Goal: Task Accomplishment & Management: Manage account settings

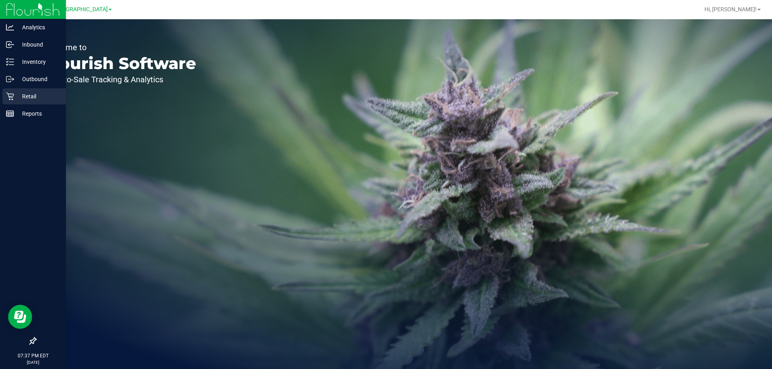
drag, startPoint x: 34, startPoint y: 96, endPoint x: 37, endPoint y: 100, distance: 4.3
click at [34, 98] on p "Retail" at bounding box center [38, 97] width 48 height 10
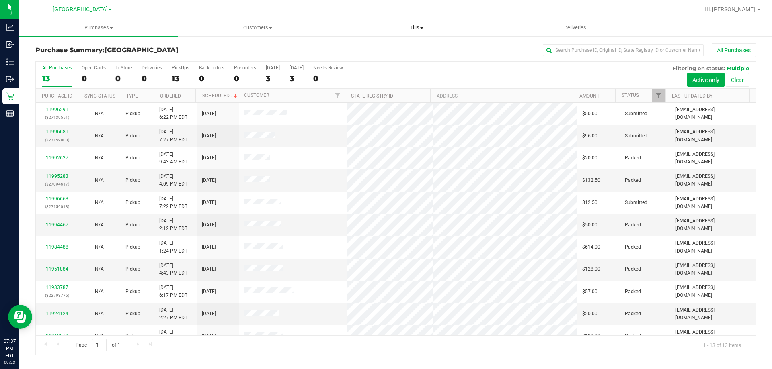
drag, startPoint x: 412, startPoint y: 28, endPoint x: 410, endPoint y: 35, distance: 7.1
click at [412, 29] on span "Tills" at bounding box center [416, 27] width 158 height 7
click at [399, 47] on li "Manage tills" at bounding box center [416, 49] width 159 height 10
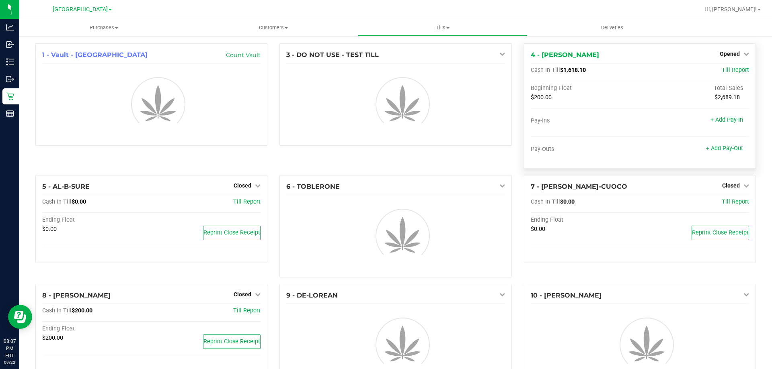
click at [734, 49] on div "Opened" at bounding box center [734, 54] width 29 height 10
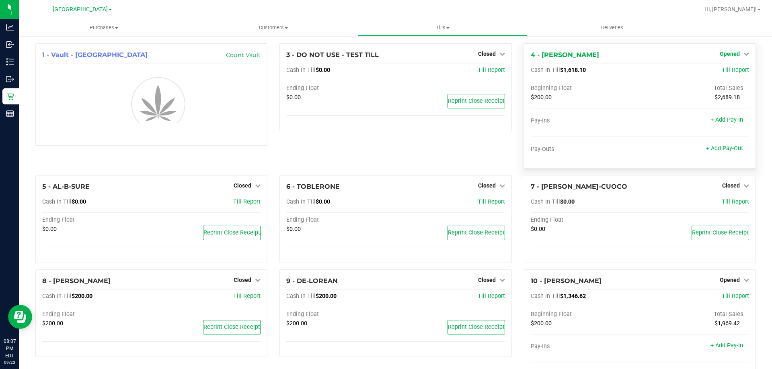
click at [733, 53] on span "Opened" at bounding box center [730, 54] width 20 height 6
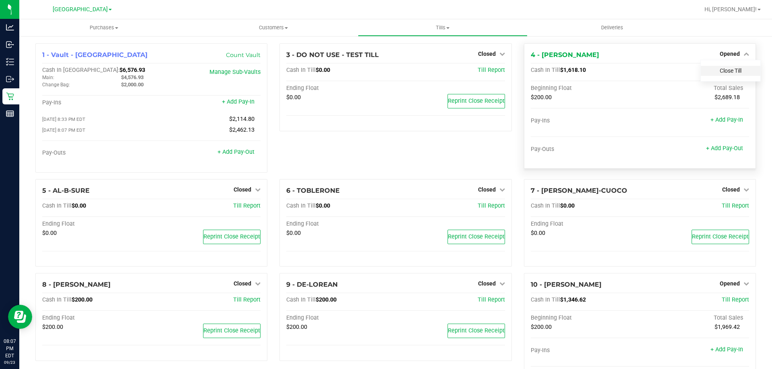
click at [724, 73] on link "Close Till" at bounding box center [731, 71] width 22 height 6
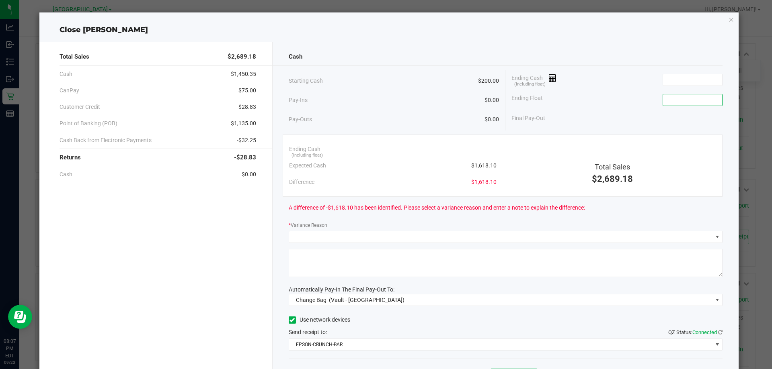
click at [680, 103] on input at bounding box center [692, 99] width 59 height 11
click at [680, 79] on input at bounding box center [692, 79] width 59 height 11
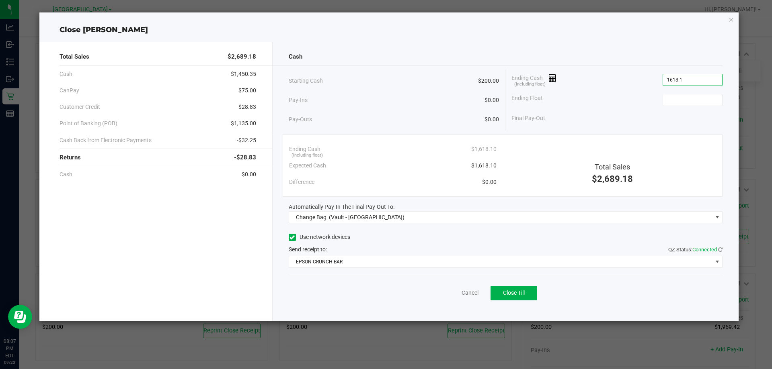
type input "$1,618.10"
click at [682, 95] on div "Ending Float" at bounding box center [616, 100] width 211 height 20
click at [679, 103] on input at bounding box center [692, 99] width 59 height 11
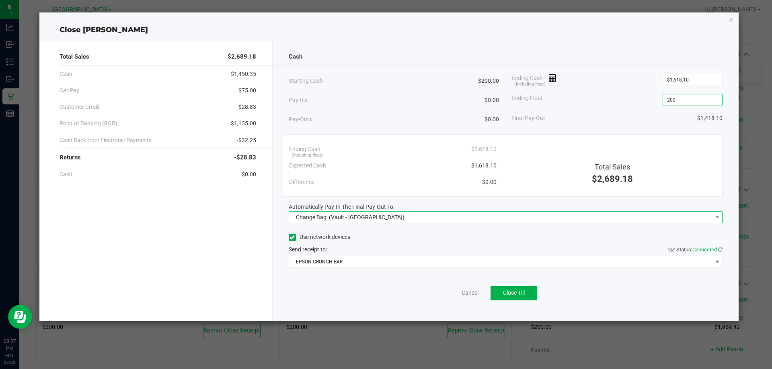
type input "$200.00"
click at [580, 213] on span "Change Bag (Vault - North Port WC)" at bounding box center [500, 217] width 423 height 11
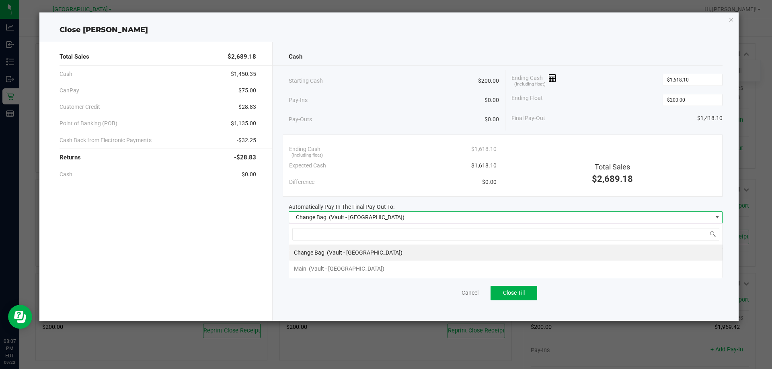
scroll to position [12, 434]
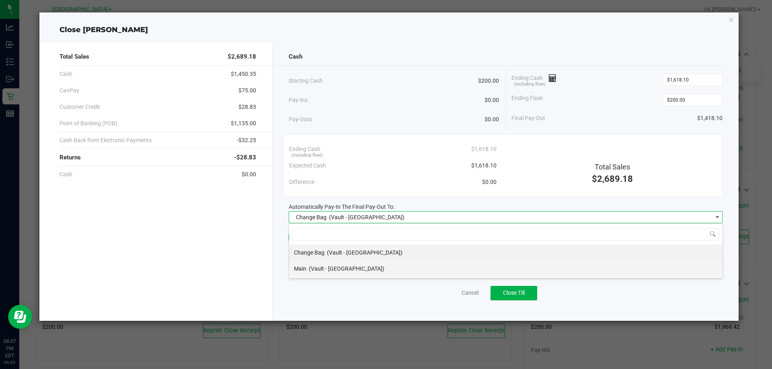
click at [376, 267] on li "Main (Vault - North Port WC)" at bounding box center [505, 269] width 433 height 16
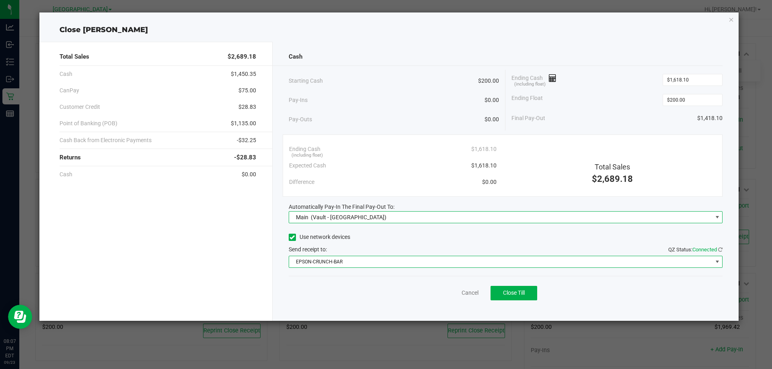
click at [376, 262] on span "EPSON-CRUNCH-BAR" at bounding box center [500, 261] width 423 height 11
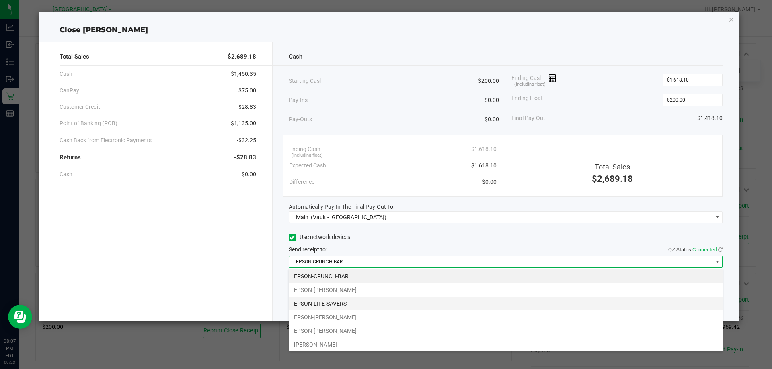
click at [338, 302] on li "EPSON-LIFE-SAVERS" at bounding box center [505, 304] width 433 height 14
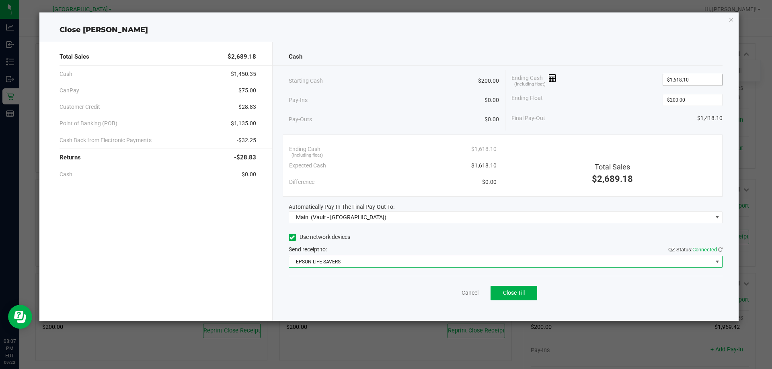
type input "1618.1"
click at [704, 76] on input "1618.1" at bounding box center [692, 79] width 59 height 11
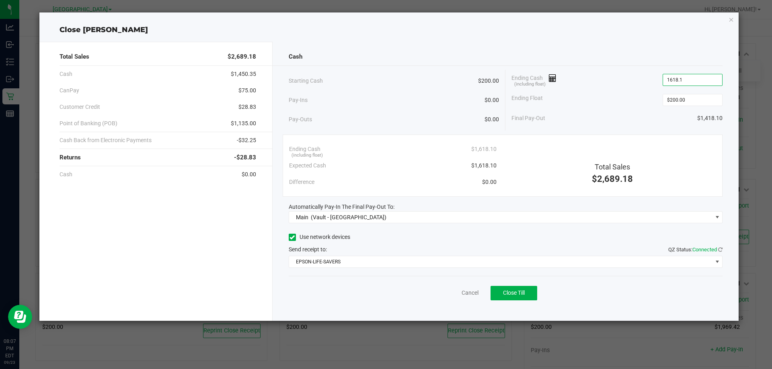
click at [704, 76] on input "1618.1" at bounding box center [692, 79] width 59 height 11
type input "$1,618.10"
click at [525, 292] on span "Close Till" at bounding box center [514, 293] width 22 height 6
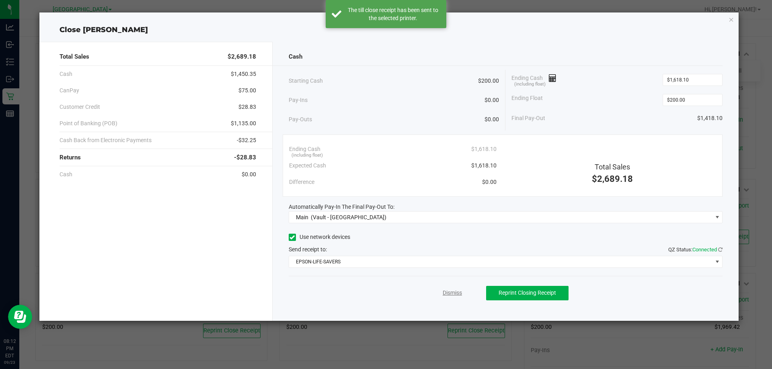
click at [460, 297] on link "Dismiss" at bounding box center [452, 293] width 19 height 8
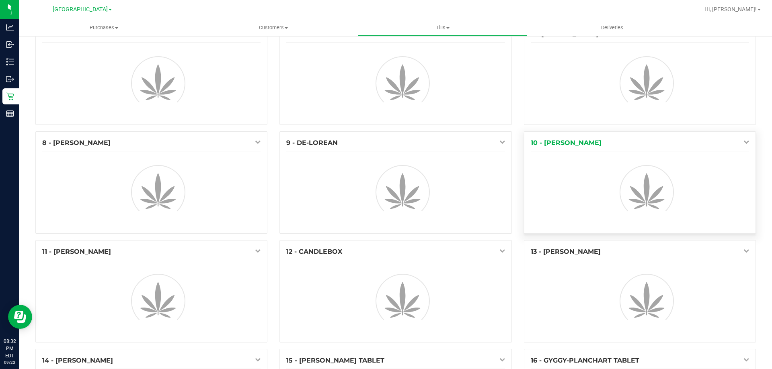
scroll to position [121, 0]
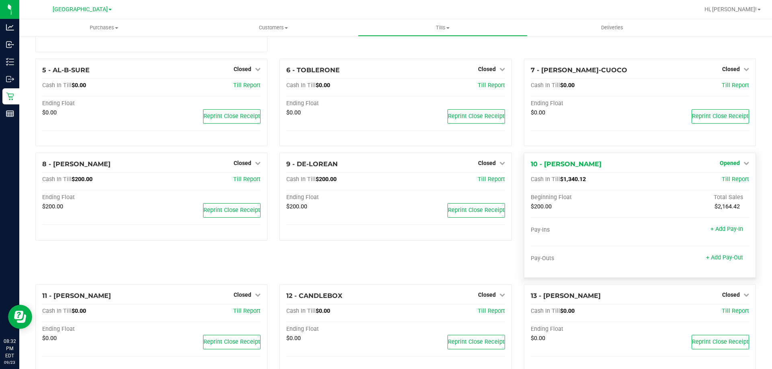
click at [743, 164] on icon at bounding box center [746, 163] width 6 height 6
click at [724, 183] on link "Close Till" at bounding box center [731, 180] width 22 height 6
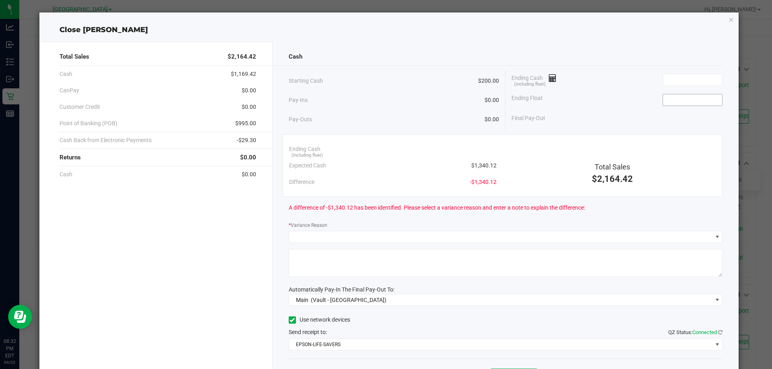
click at [673, 96] on input at bounding box center [692, 99] width 59 height 11
type input "$200.00"
click at [666, 79] on input at bounding box center [692, 79] width 59 height 11
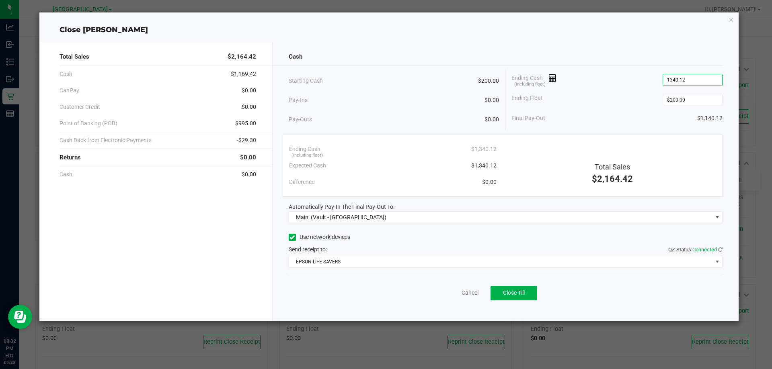
type input "$1,340.12"
drag, startPoint x: 640, startPoint y: 84, endPoint x: 638, endPoint y: 90, distance: 5.6
click at [639, 85] on div "Ending Cash (including float) $1,340.12" at bounding box center [616, 80] width 211 height 20
click at [513, 290] on span "Close Till" at bounding box center [514, 293] width 22 height 6
click at [448, 293] on link "Dismiss" at bounding box center [452, 293] width 19 height 8
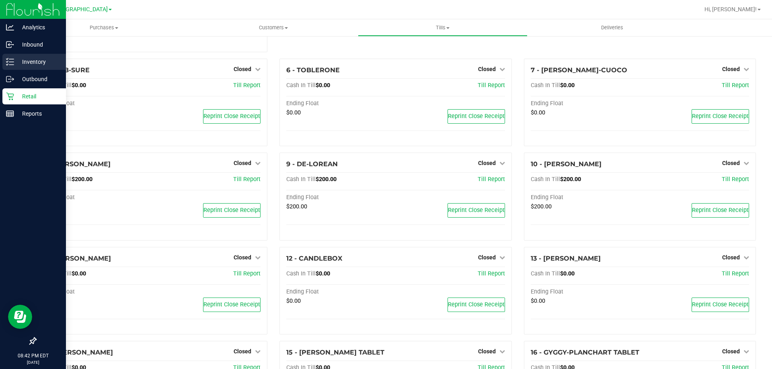
click at [25, 66] on p "Inventory" at bounding box center [38, 62] width 48 height 10
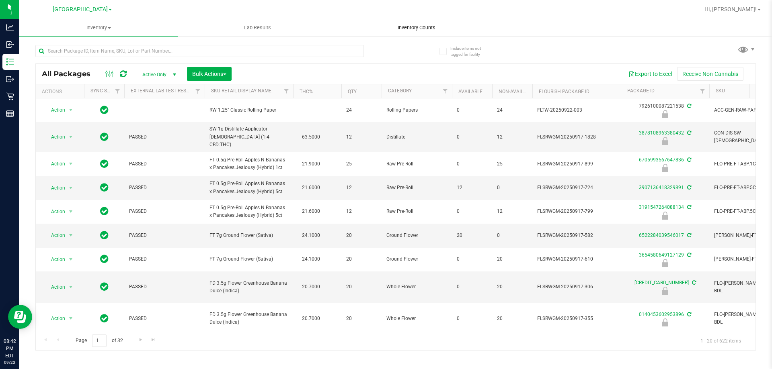
click at [408, 29] on span "Inventory Counts" at bounding box center [416, 27] width 59 height 7
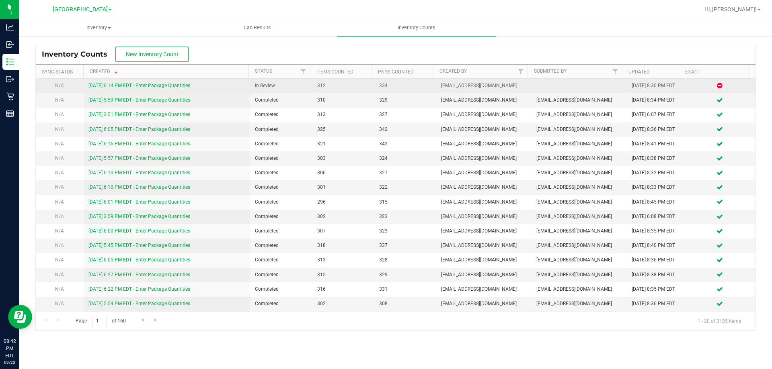
click at [175, 83] on link "[DATE] 6:14 PM EDT - Enter Package Quantities" at bounding box center [139, 86] width 102 height 6
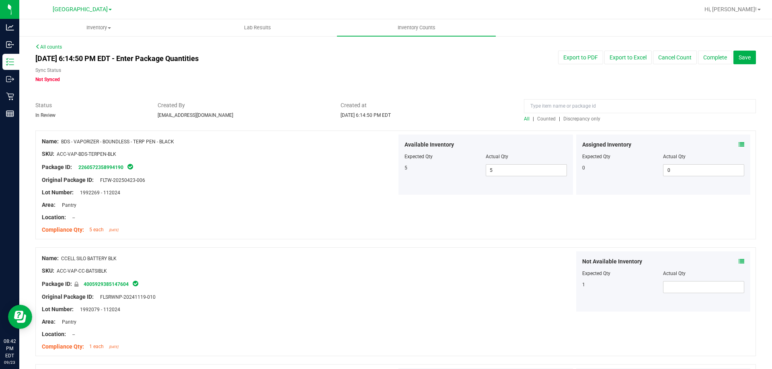
click at [576, 120] on span "Discrepancy only" at bounding box center [581, 119] width 37 height 6
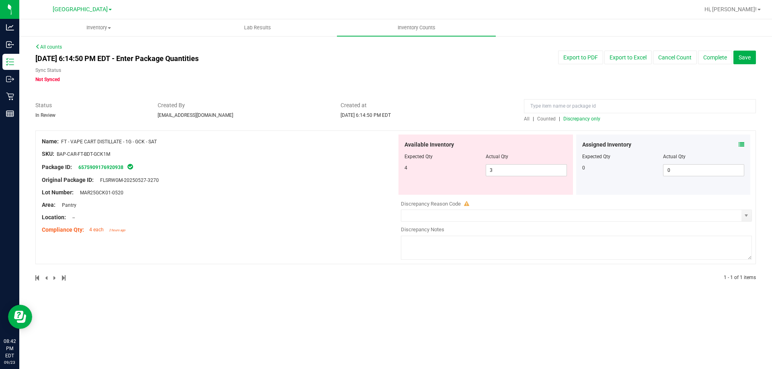
click at [127, 143] on span "FT - VAPE CART DISTILLATE - 1G - GCK - SAT" at bounding box center [109, 142] width 96 height 6
copy div "Name: FT - VAPE CART DISTILLATE - 1G - GCK - SAT"
paste input "Name: FT - VAPE CART DISTILLATE - 1G - GCK - SAT"
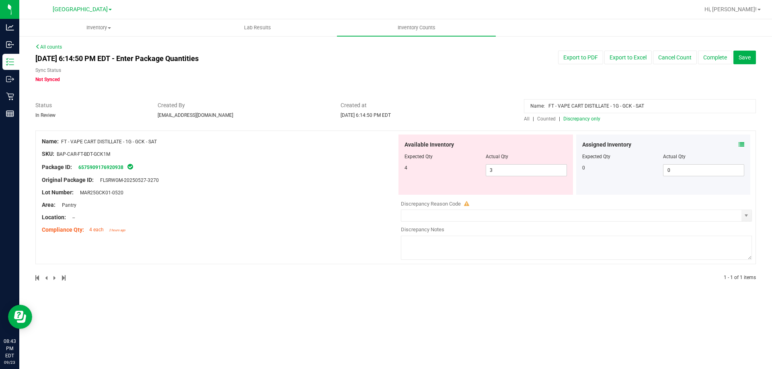
click at [528, 116] on span "All" at bounding box center [527, 119] width 6 height 6
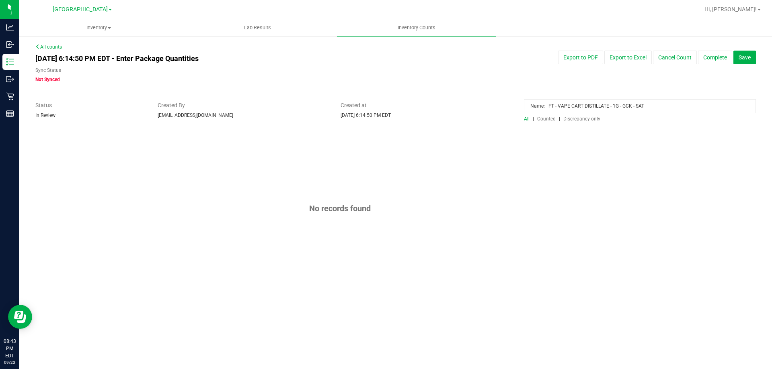
drag, startPoint x: 547, startPoint y: 107, endPoint x: 548, endPoint y: 113, distance: 6.5
click at [548, 110] on input "Name: FT - VAPE CART DISTILLATE - 1G - GCK - SAT" at bounding box center [640, 106] width 232 height 14
click at [548, 108] on input "Name: FT - VAPE CART DISTILLATE - 1G - GCK - SAT" at bounding box center [640, 106] width 232 height 14
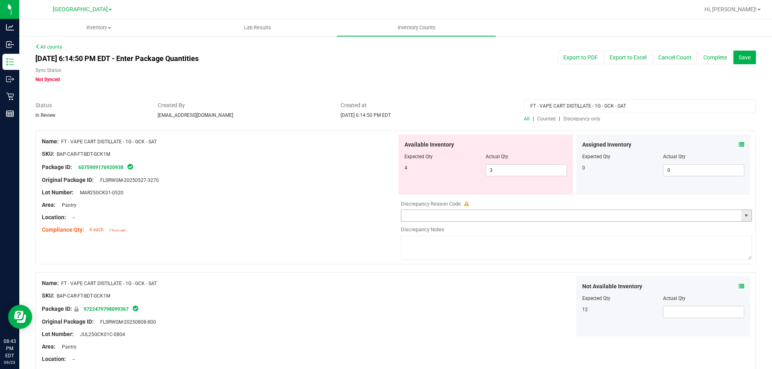
click at [743, 219] on span "select" at bounding box center [746, 216] width 6 height 6
type input "FT - VAPE CART DISTILLATE - 1G - GCK - SAT"
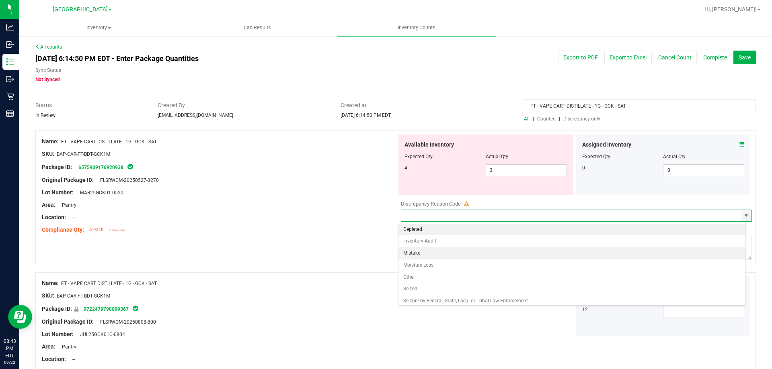
click at [492, 254] on li "Mistake" at bounding box center [571, 254] width 347 height 12
type input "Mistake"
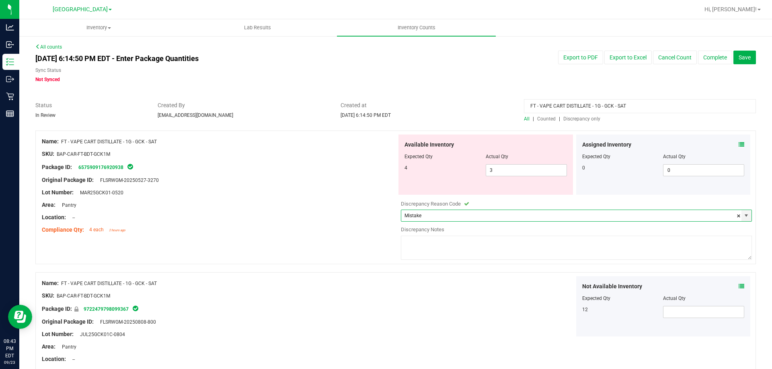
click at [478, 250] on textarea at bounding box center [576, 248] width 351 height 24
click at [743, 216] on span "select" at bounding box center [746, 216] width 6 height 6
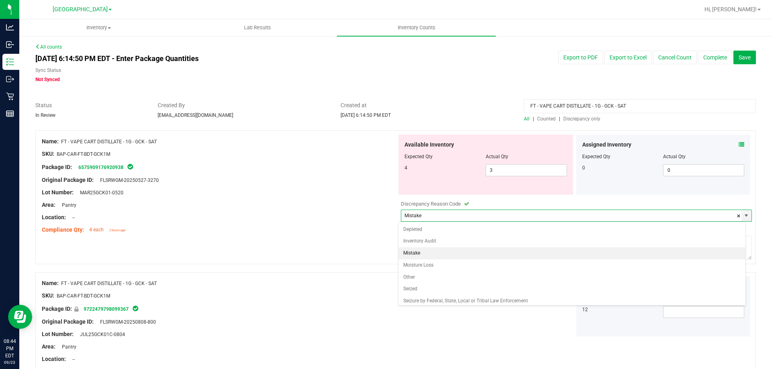
drag, startPoint x: 368, startPoint y: 247, endPoint x: 409, endPoint y: 251, distance: 41.2
click at [369, 247] on div "Name: FT - VAPE CART DISTILLATE - 1G - GCK - SAT SKU: BAP-CAR-FT-BDT-GCK1M Pack…" at bounding box center [395, 198] width 720 height 134
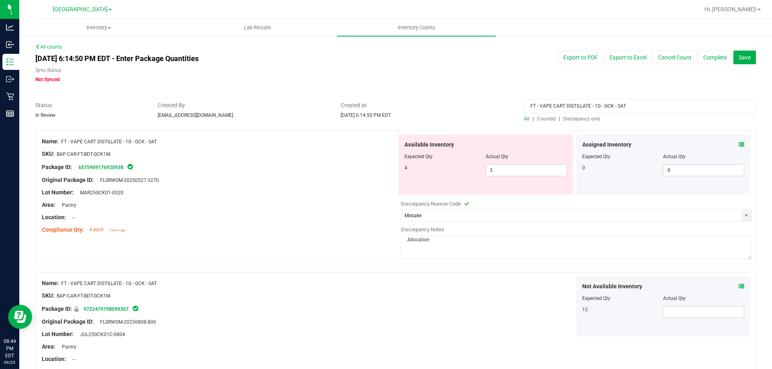
click at [435, 252] on textarea "Allocation" at bounding box center [576, 248] width 351 height 24
type textarea "Allocation Error."
click at [700, 63] on button "Complete" at bounding box center [715, 58] width 34 height 14
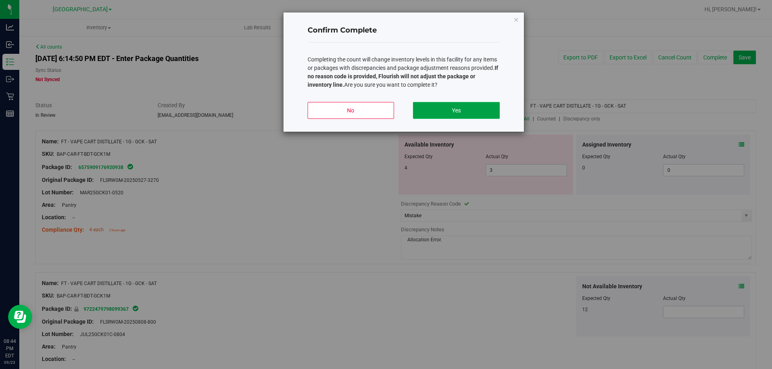
click at [447, 109] on button "Yes" at bounding box center [456, 110] width 86 height 17
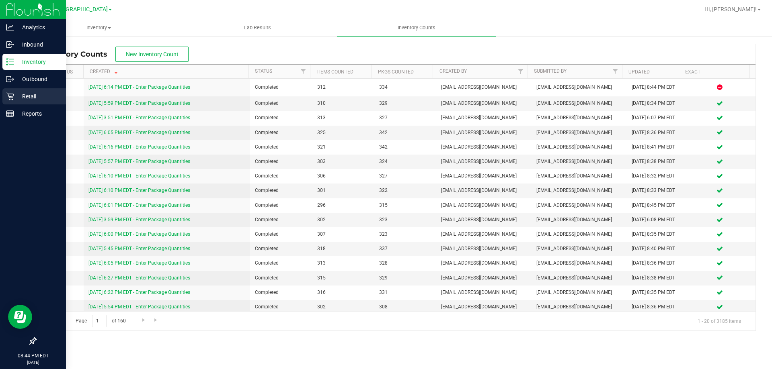
click at [16, 95] on p "Retail" at bounding box center [38, 97] width 48 height 10
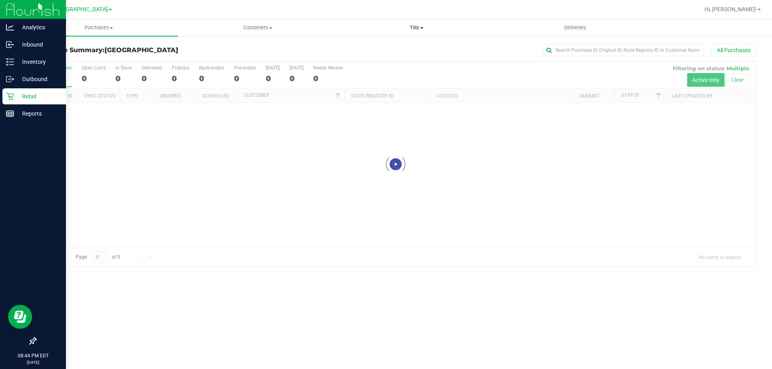
click at [425, 30] on span "Tills" at bounding box center [416, 27] width 158 height 7
click at [385, 47] on span "Manage tills" at bounding box center [364, 48] width 54 height 7
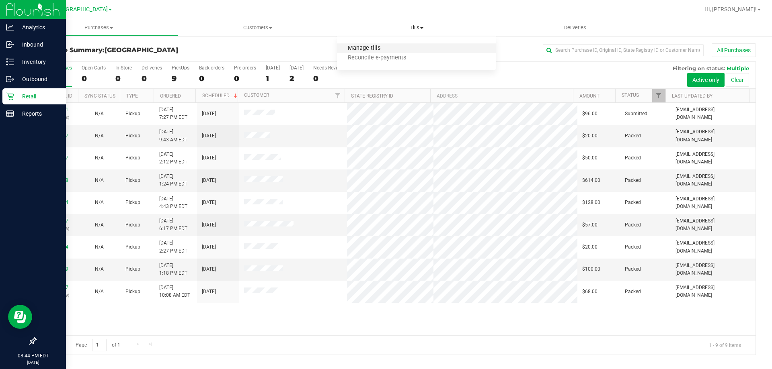
click at [362, 47] on span "Manage tills" at bounding box center [364, 48] width 54 height 7
